Goal: Find specific page/section: Locate a particular part of the current website

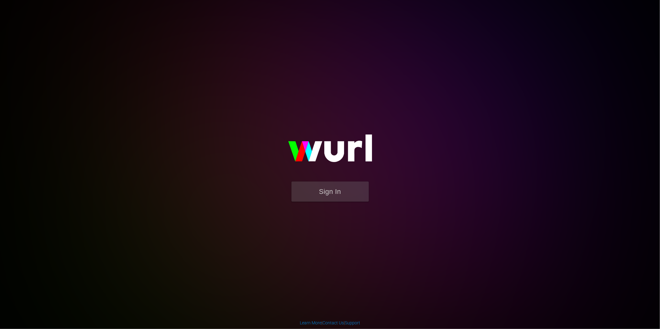
click at [313, 181] on div "Sign In" at bounding box center [330, 164] width 142 height 99
click at [313, 191] on button "Sign In" at bounding box center [330, 192] width 77 height 20
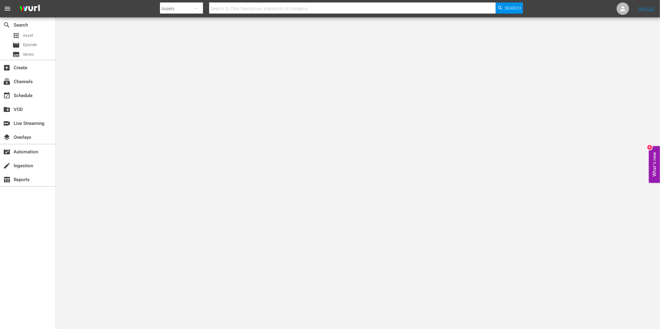
click at [222, 6] on input "text" at bounding box center [352, 8] width 287 height 15
type input "[PERSON_NAME] [PERSON_NAME]"
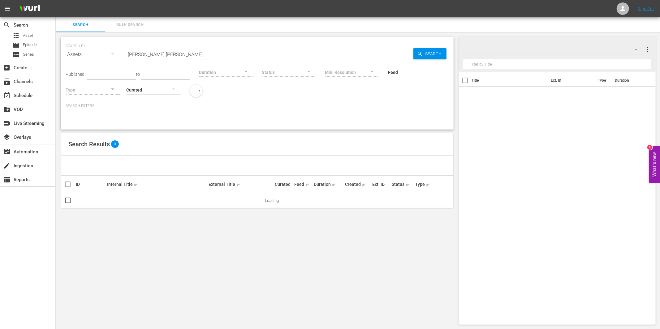
click at [166, 53] on input "[PERSON_NAME] [PERSON_NAME]" at bounding box center [269, 54] width 287 height 15
type input "tamar [PERSON_NAME] 110"
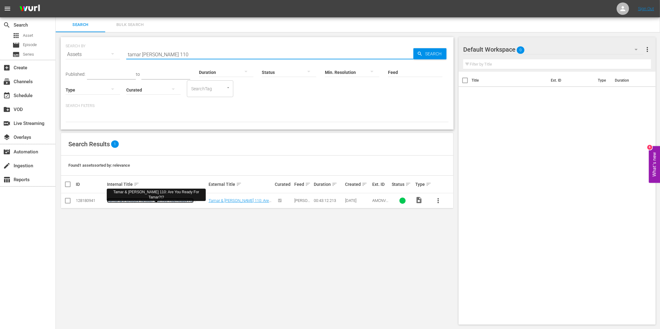
click at [143, 202] on link "Tamar & [PERSON_NAME] 110: Are You Ready For Tamar?!?" at bounding box center [150, 202] width 87 height 9
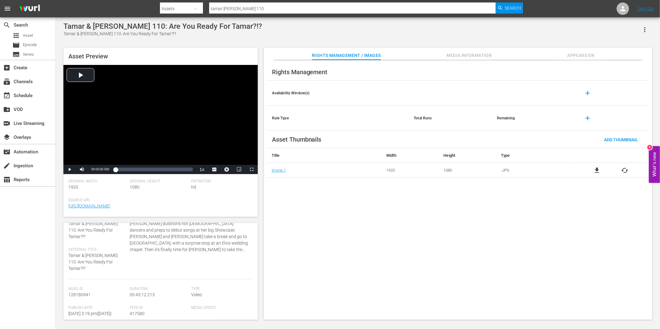
scroll to position [27, 0]
click at [70, 170] on span "Video Player" at bounding box center [70, 170] width 0 height 0
